Goal: Information Seeking & Learning: Learn about a topic

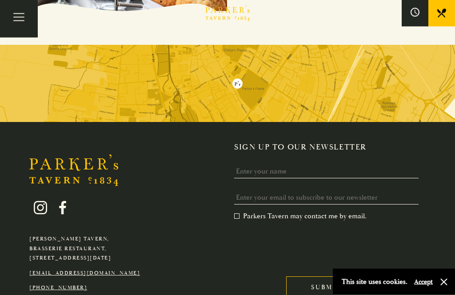
scroll to position [969, 0]
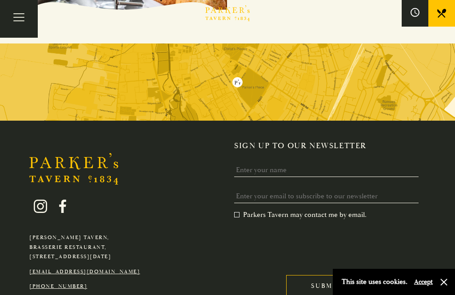
click at [15, 17] on button "Toggle navigation" at bounding box center [19, 19] width 38 height 38
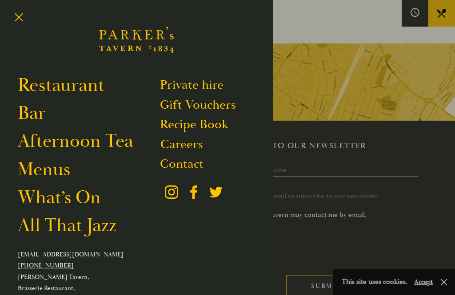
click at [39, 87] on link "Restaurant" at bounding box center [61, 85] width 87 height 23
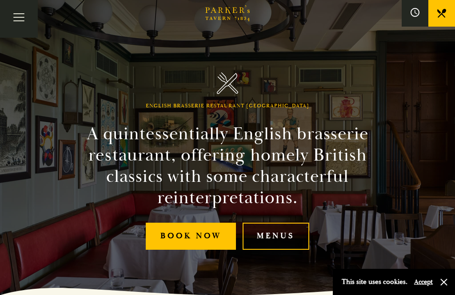
click at [284, 250] on link "Menus" at bounding box center [275, 236] width 67 height 27
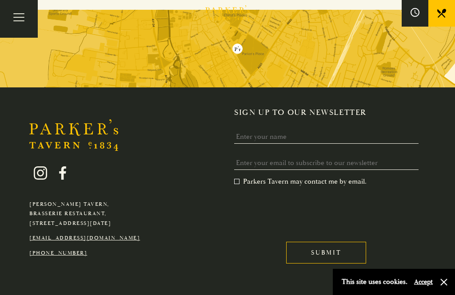
scroll to position [1499, 0]
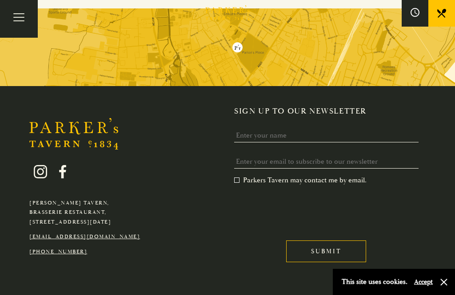
click at [19, 18] on button "Toggle navigation" at bounding box center [19, 19] width 38 height 38
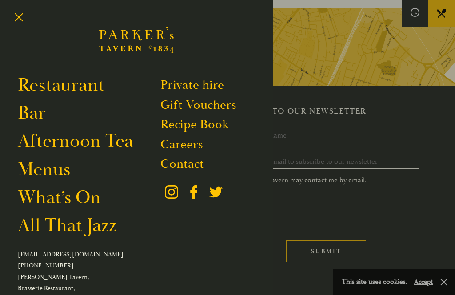
click at [31, 237] on link "All That Jazz" at bounding box center [67, 225] width 99 height 23
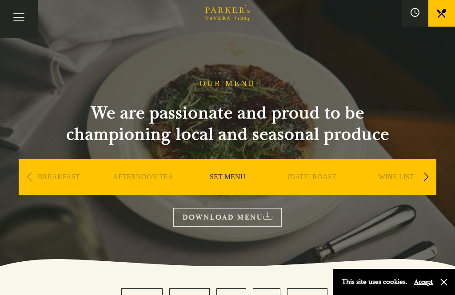
click at [239, 173] on link "SET MENU" at bounding box center [228, 191] width 36 height 36
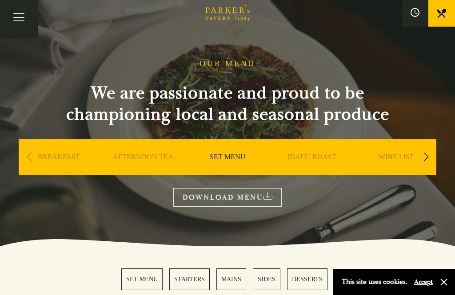
scroll to position [18, 0]
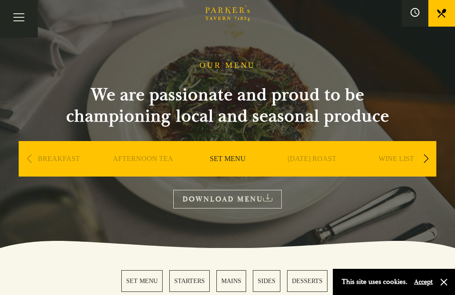
click at [50, 155] on link "BREAKFAST" at bounding box center [59, 173] width 42 height 36
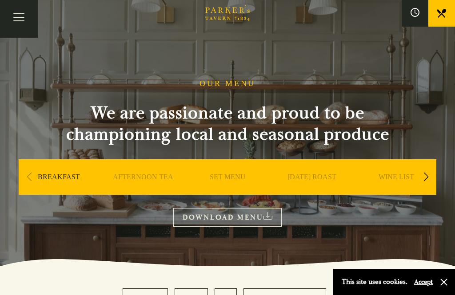
click at [45, 173] on link "BREAKFAST" at bounding box center [59, 191] width 42 height 36
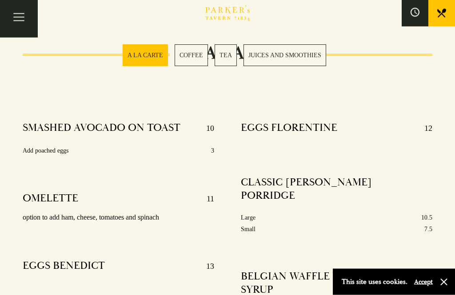
scroll to position [297, 0]
click at [439, 223] on div "EGGS FLORENTINE 12 CLASSIC PARKER'S PORRIDGE Large 10.5 Small 7.5 BELGIAN WAFFL…" at bounding box center [336, 239] width 218 height 248
click at [442, 8] on link at bounding box center [441, 13] width 27 height 27
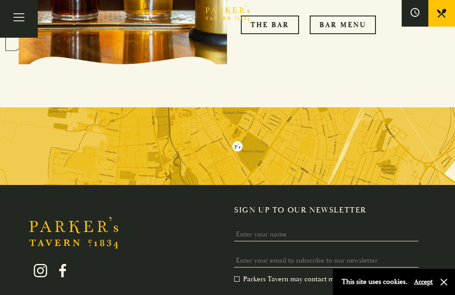
scroll to position [1468, 0]
